Goal: Check status: Check status

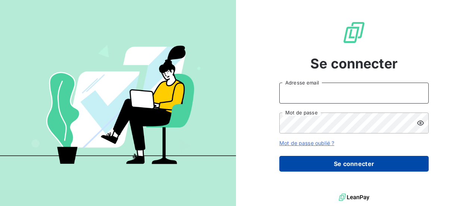
type input "[EMAIL_ADDRESS][DOMAIN_NAME]"
click at [338, 163] on button "Se connecter" at bounding box center [353, 164] width 149 height 16
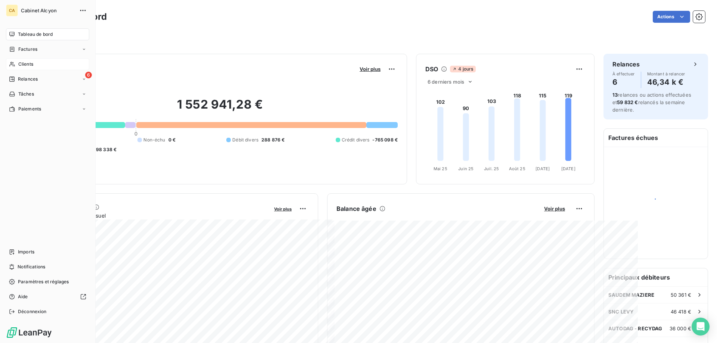
click at [21, 61] on span "Clients" at bounding box center [25, 64] width 15 height 7
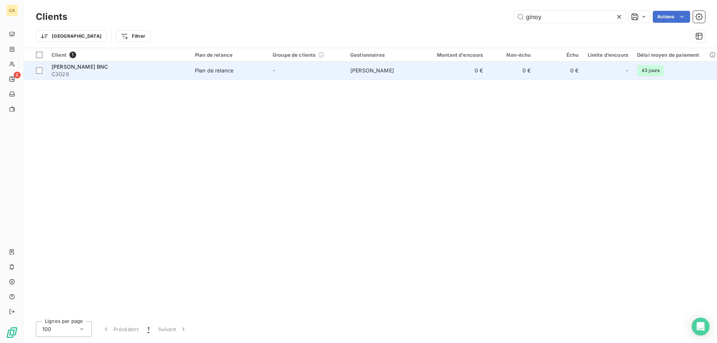
type input "ginoy"
click at [388, 71] on span "[PERSON_NAME]" at bounding box center [372, 70] width 44 height 6
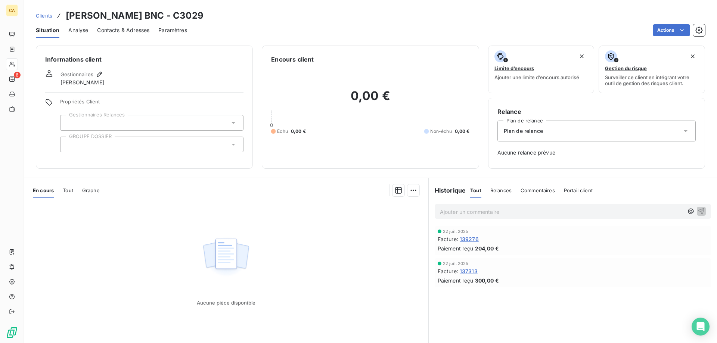
click at [65, 192] on span "Tout" at bounding box center [68, 190] width 10 height 6
